Goal: Find contact information: Find contact information

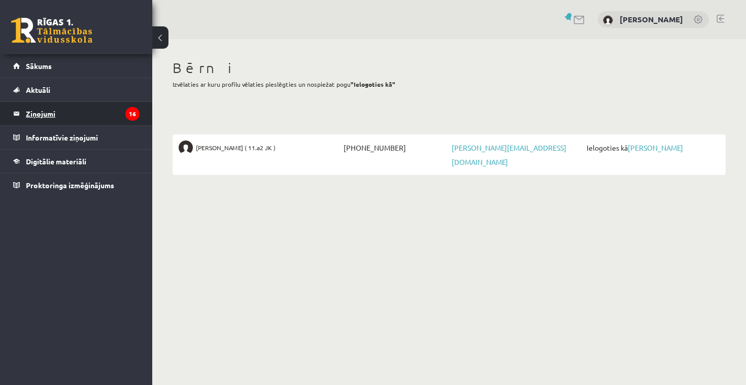
click at [62, 113] on legend "Ziņojumi 16" at bounding box center [83, 113] width 114 height 23
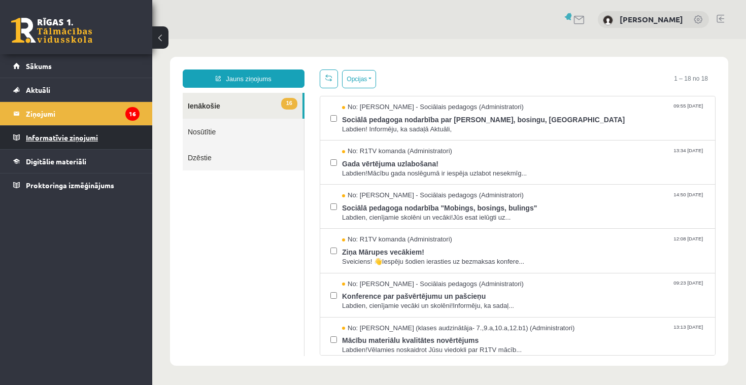
click at [43, 138] on legend "Informatīvie ziņojumi 0" at bounding box center [83, 137] width 114 height 23
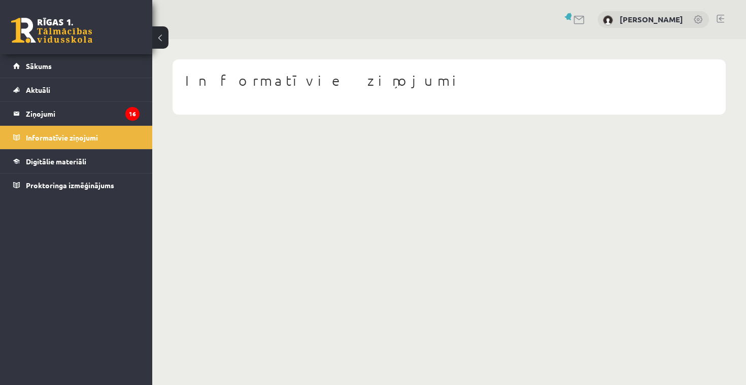
click at [584, 18] on link at bounding box center [579, 20] width 12 height 9
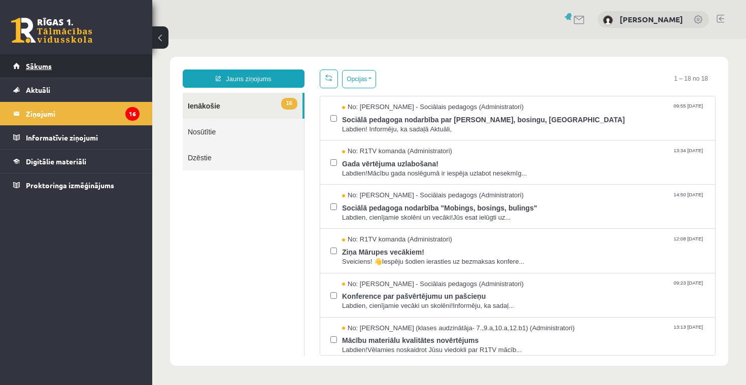
click at [50, 65] on span "Sākums" at bounding box center [39, 65] width 26 height 9
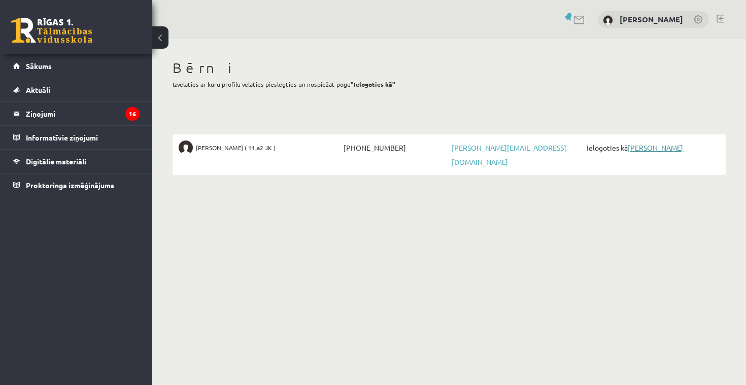
click at [652, 149] on link "[PERSON_NAME]" at bounding box center [655, 147] width 55 height 9
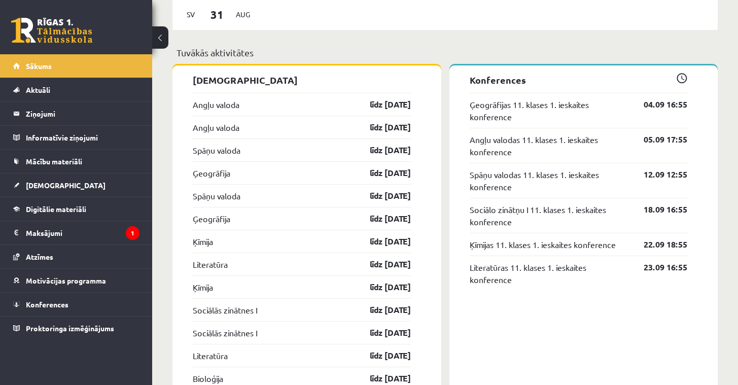
scroll to position [915, 0]
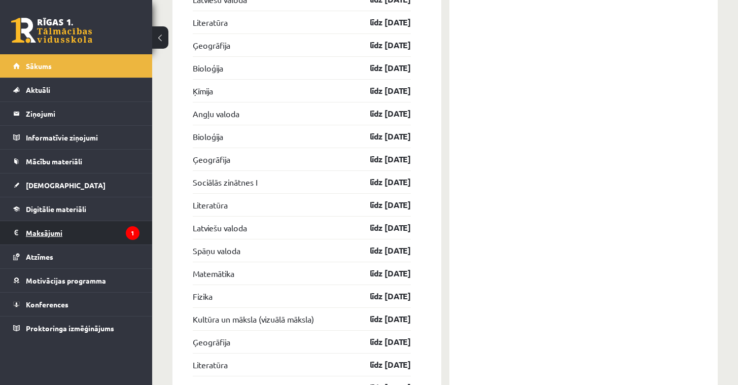
click at [53, 231] on legend "Maksājumi 1" at bounding box center [83, 232] width 114 height 23
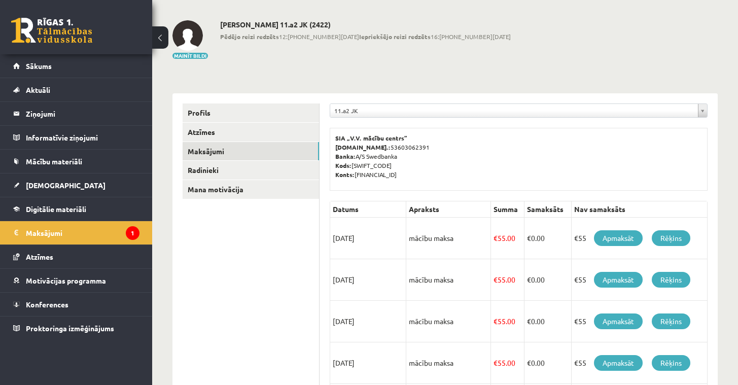
scroll to position [81, 0]
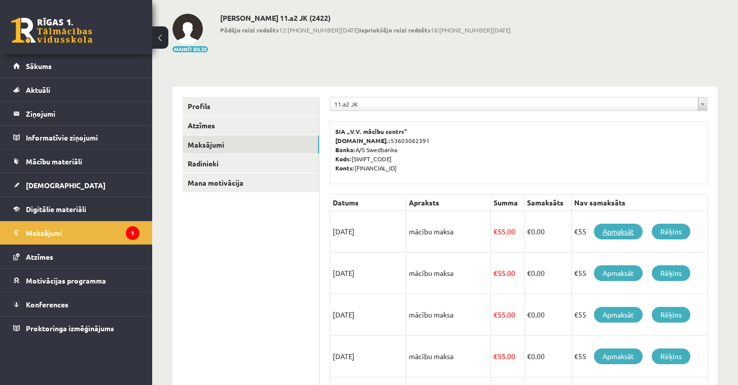
click at [629, 231] on link "Apmaksāt" at bounding box center [618, 232] width 49 height 16
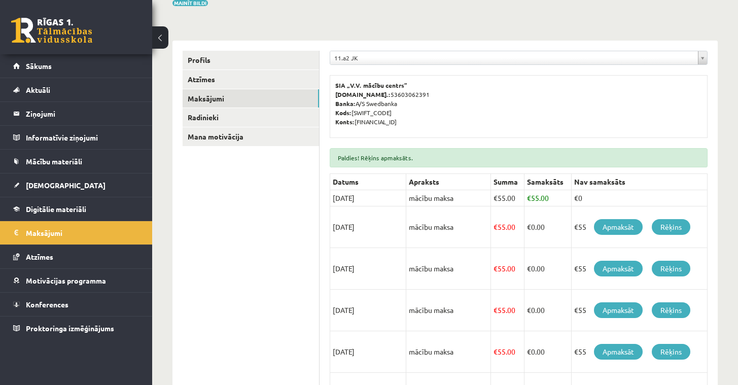
scroll to position [102, 0]
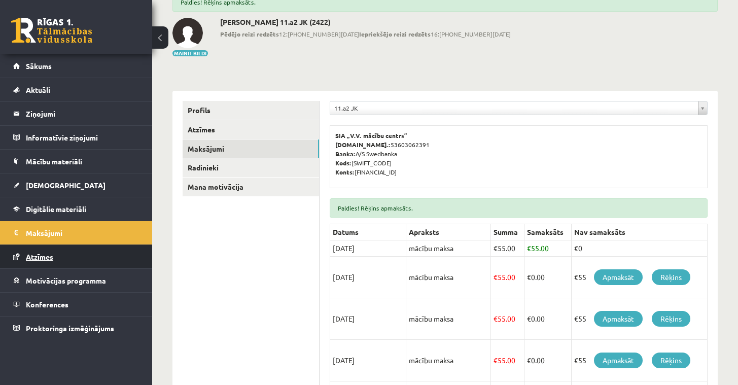
click at [42, 256] on span "Atzīmes" at bounding box center [39, 256] width 27 height 9
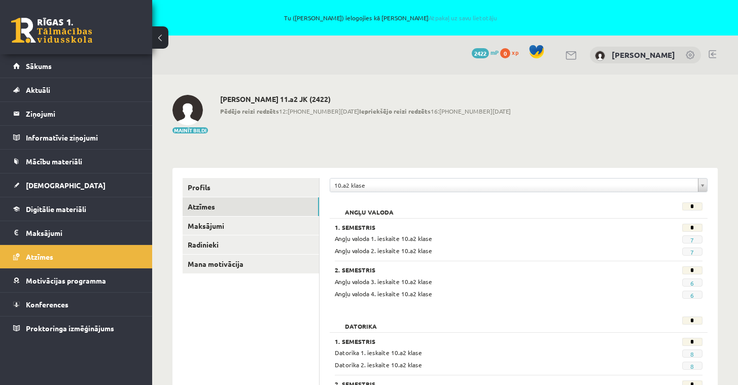
click at [578, 57] on link at bounding box center [572, 55] width 12 height 9
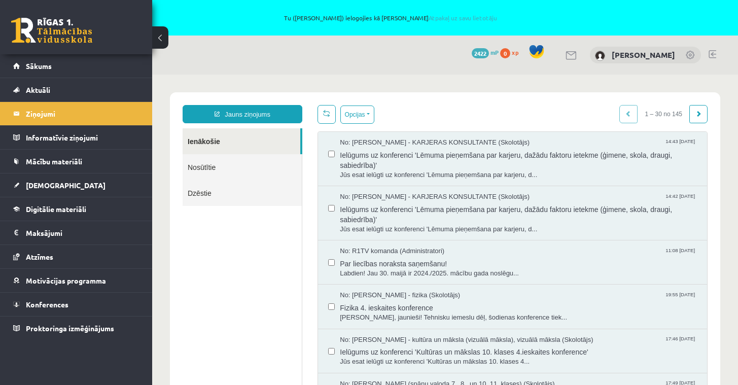
click at [207, 164] on link "Nosūtītie" at bounding box center [242, 167] width 119 height 26
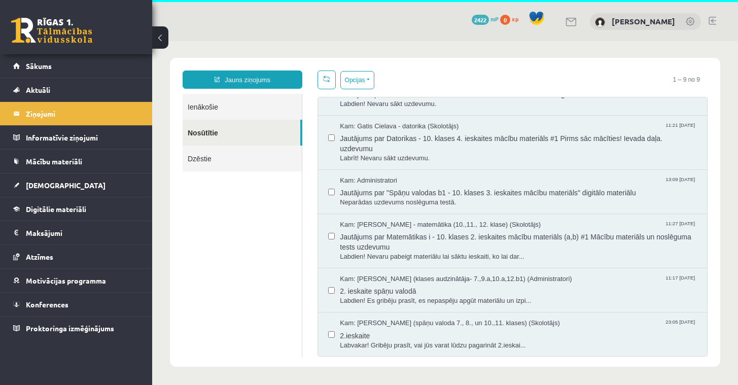
scroll to position [35, 0]
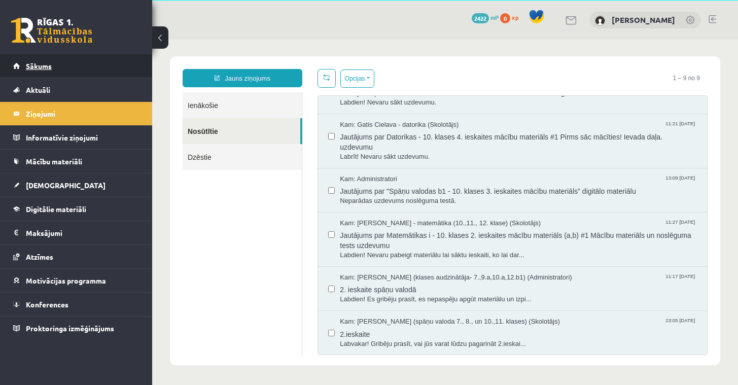
click at [42, 62] on span "Sākums" at bounding box center [39, 65] width 26 height 9
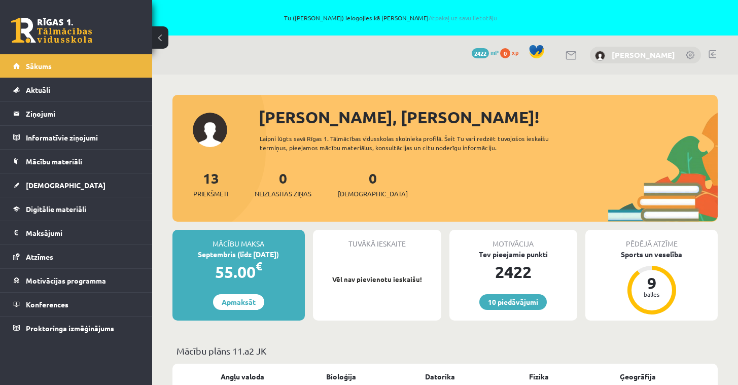
click at [641, 55] on link "[PERSON_NAME]" at bounding box center [643, 55] width 63 height 10
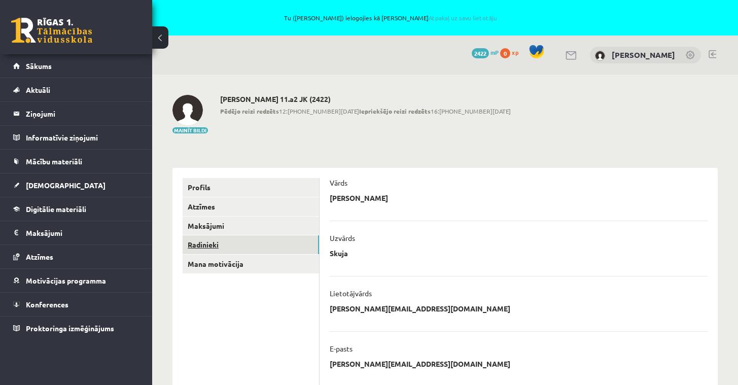
click at [199, 245] on link "Radinieki" at bounding box center [251, 244] width 136 height 19
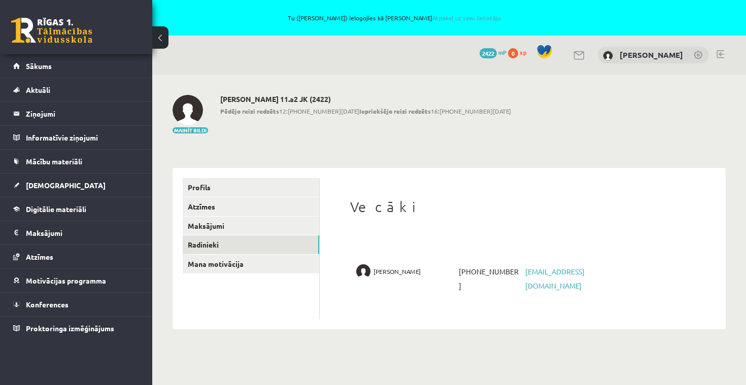
click at [585, 51] on link at bounding box center [579, 55] width 12 height 9
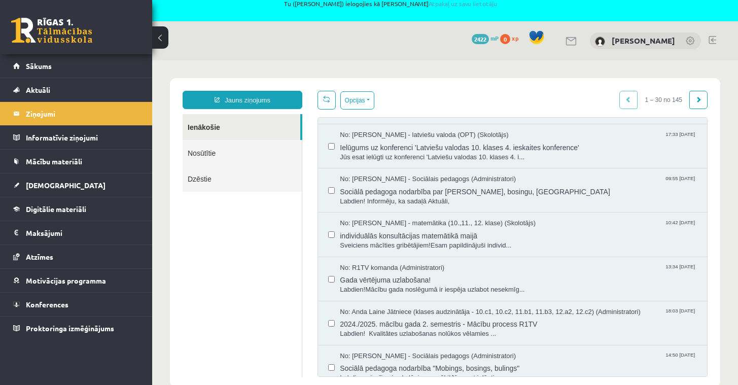
scroll to position [435, 0]
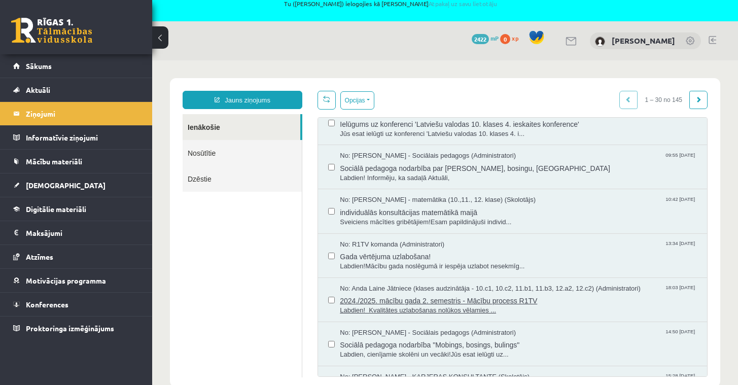
click at [450, 288] on span "No: Anda Laine Jātniece (klases audzinātāja - 10.c1, 10.c2, 11.b1, 11.b3, 12.a2…" at bounding box center [490, 289] width 301 height 10
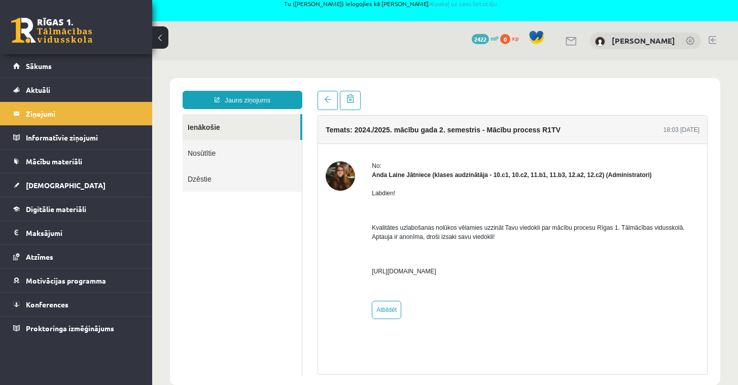
scroll to position [0, 0]
drag, startPoint x: 370, startPoint y: 177, endPoint x: 415, endPoint y: 179, distance: 44.7
click at [415, 179] on div "No: Anda Laine Jātniece (klases audzinātāja - 10.c1, 10.c2, 11.b1, 11.b3, 12.a2…" at bounding box center [513, 240] width 374 height 158
click at [337, 175] on img at bounding box center [340, 175] width 29 height 29
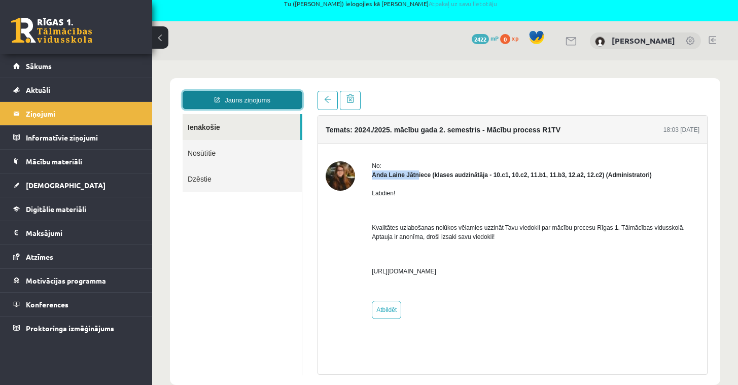
click at [231, 94] on link "Jauns ziņojums" at bounding box center [243, 100] width 120 height 18
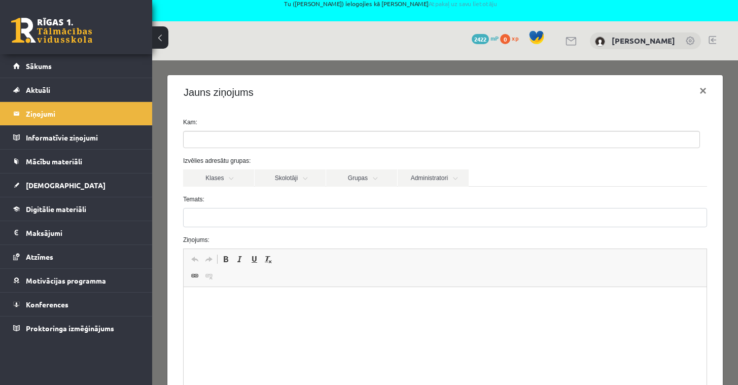
click at [311, 137] on ul at bounding box center [442, 139] width 516 height 16
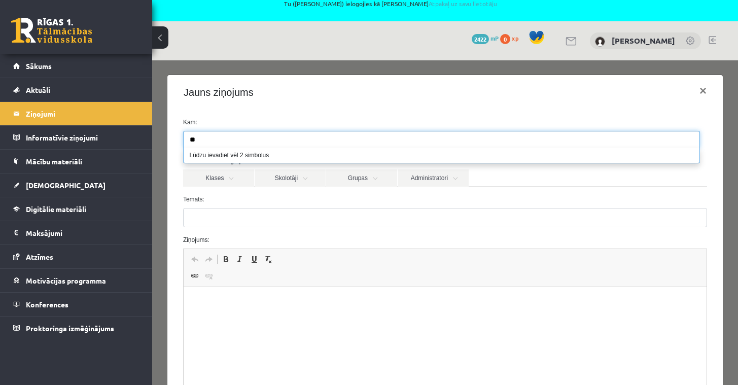
type input "*"
click at [134, 78] on link "Aktuāli" at bounding box center [76, 89] width 126 height 23
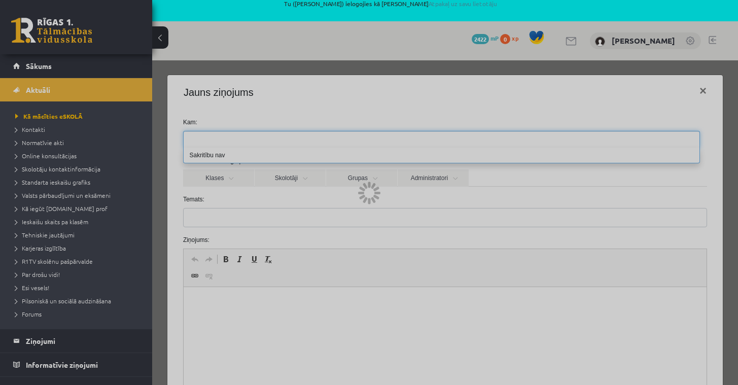
click at [133, 85] on li "Aktuāli Kā mācīties eSKOLĀ Kontakti Normatīvie akti Online konsultācijas Skolot…" at bounding box center [76, 203] width 152 height 251
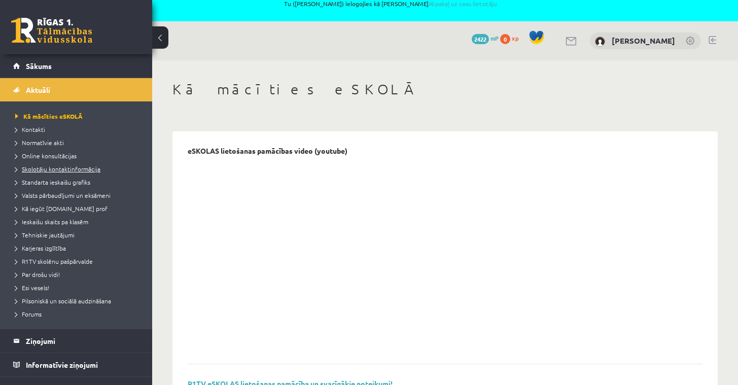
click at [43, 168] on span "Skolotāju kontaktinformācija" at bounding box center [57, 169] width 85 height 8
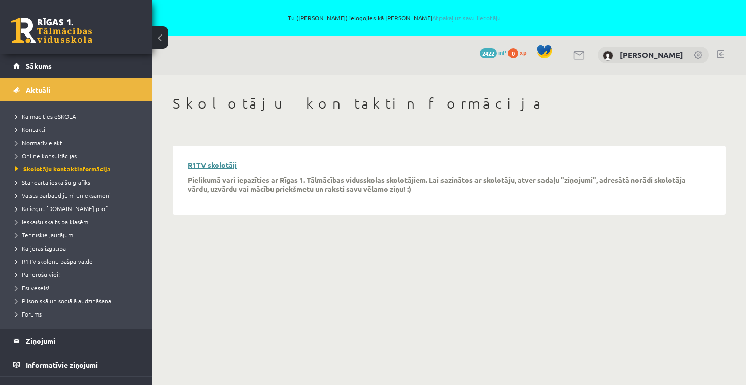
click at [226, 165] on link "R1TV skolotāji" at bounding box center [212, 164] width 49 height 9
click at [220, 167] on link "R1TV skolotāji" at bounding box center [212, 164] width 49 height 9
click at [38, 129] on span "Kontakti" at bounding box center [30, 129] width 30 height 8
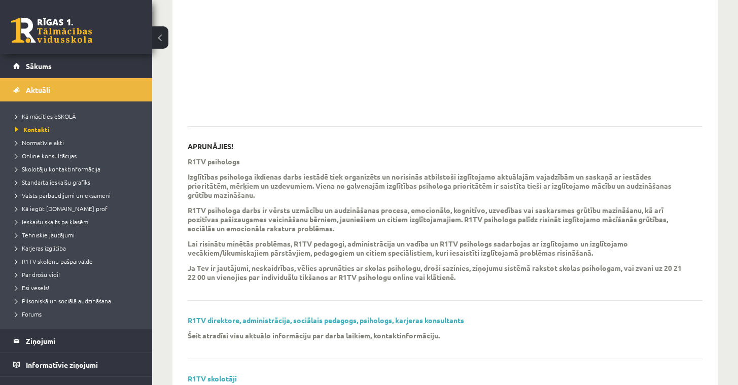
scroll to position [306, 0]
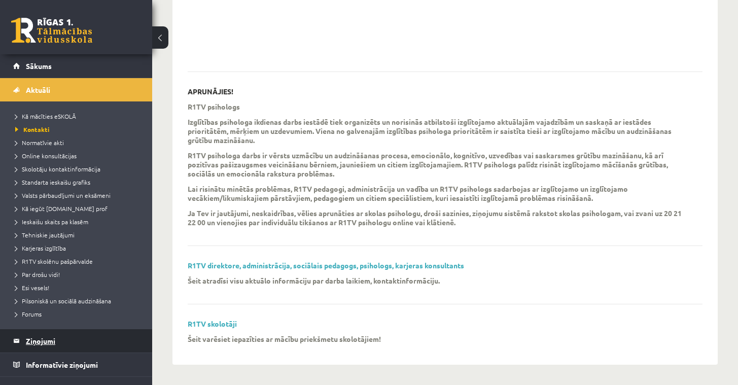
click at [44, 341] on legend "Ziņojumi 0" at bounding box center [83, 340] width 114 height 23
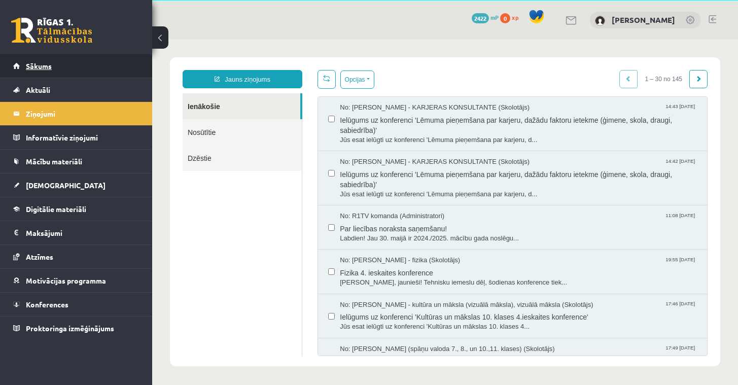
click at [41, 64] on span "Sākums" at bounding box center [39, 65] width 26 height 9
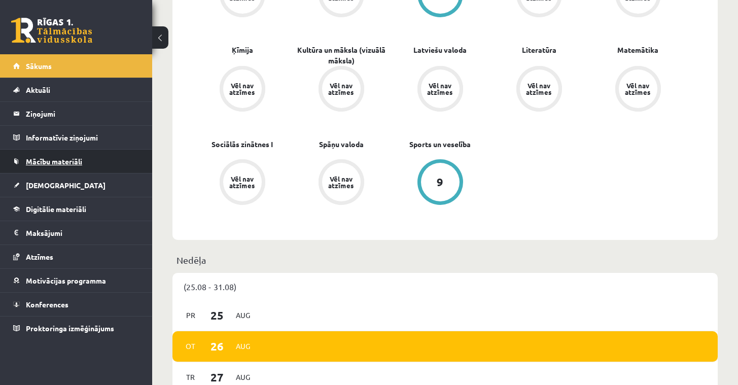
scroll to position [427, 0]
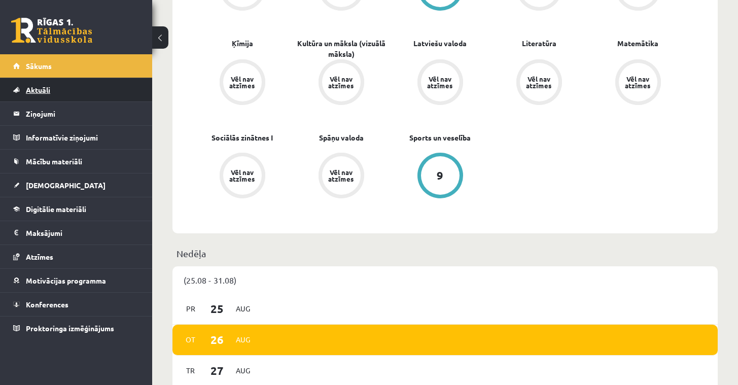
click at [39, 89] on span "Aktuāli" at bounding box center [38, 89] width 24 height 9
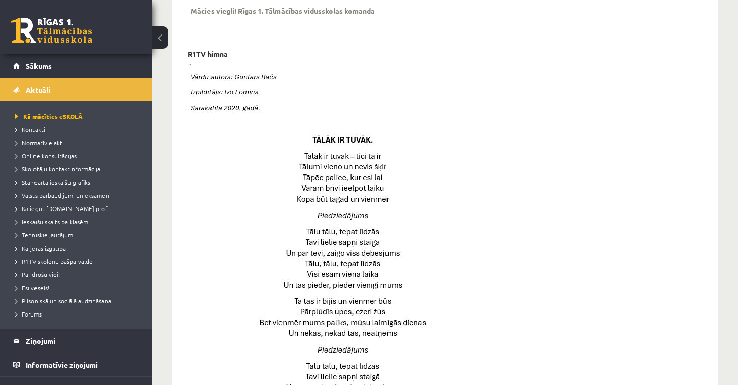
click at [83, 166] on span "Skolotāju kontaktinformācija" at bounding box center [57, 169] width 85 height 8
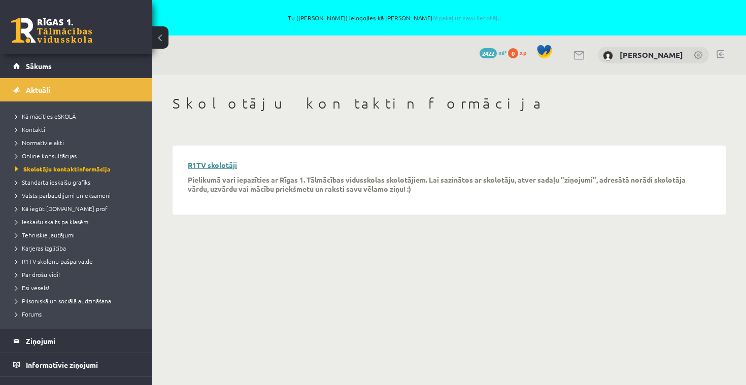
click at [218, 164] on link "R1TV skolotāji" at bounding box center [212, 164] width 49 height 9
